Goal: Task Accomplishment & Management: Manage account settings

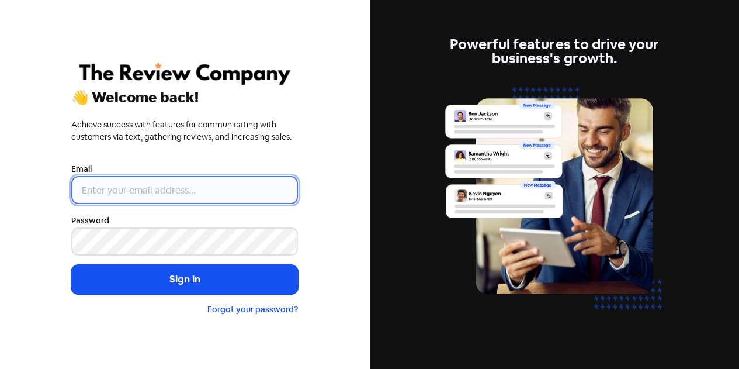
click at [175, 194] on input "email" at bounding box center [184, 190] width 227 height 28
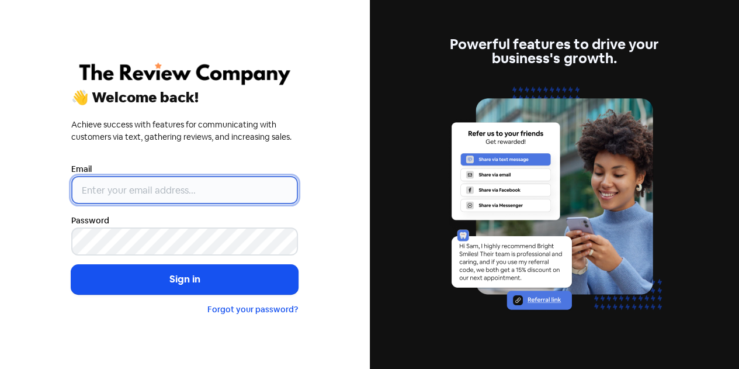
type input "[EMAIL_ADDRESS][DOMAIN_NAME]"
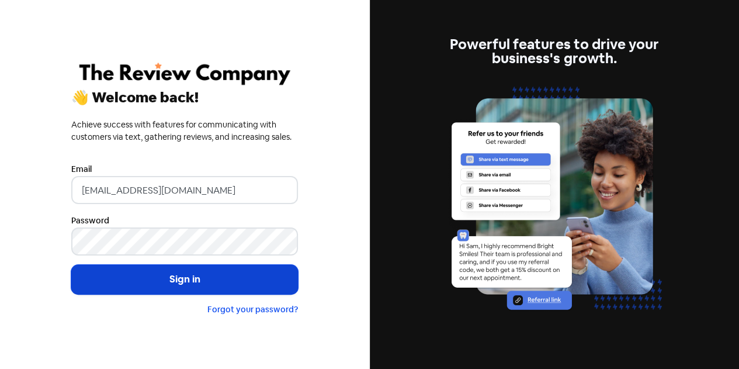
click at [168, 277] on button "Sign in" at bounding box center [184, 279] width 227 height 29
